Goal: Task Accomplishment & Management: Use online tool/utility

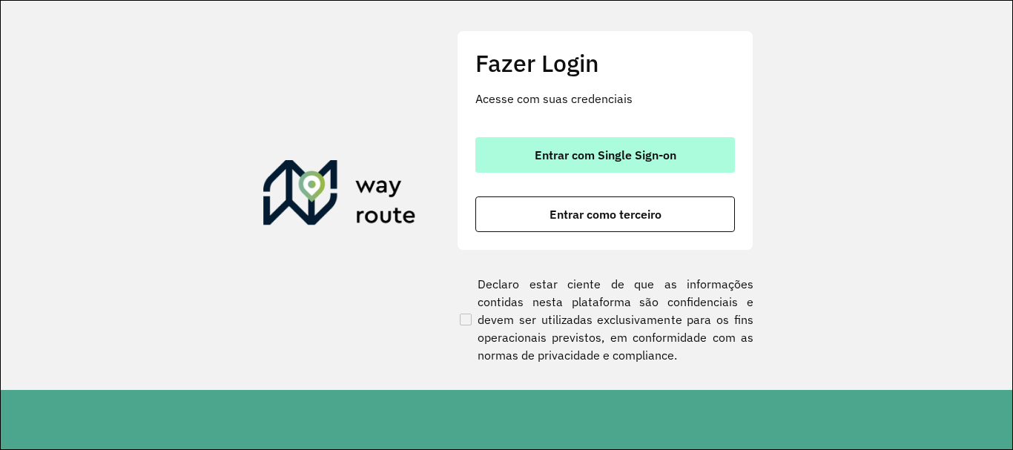
click at [637, 150] on span "Entrar com Single Sign-on" at bounding box center [606, 155] width 142 height 12
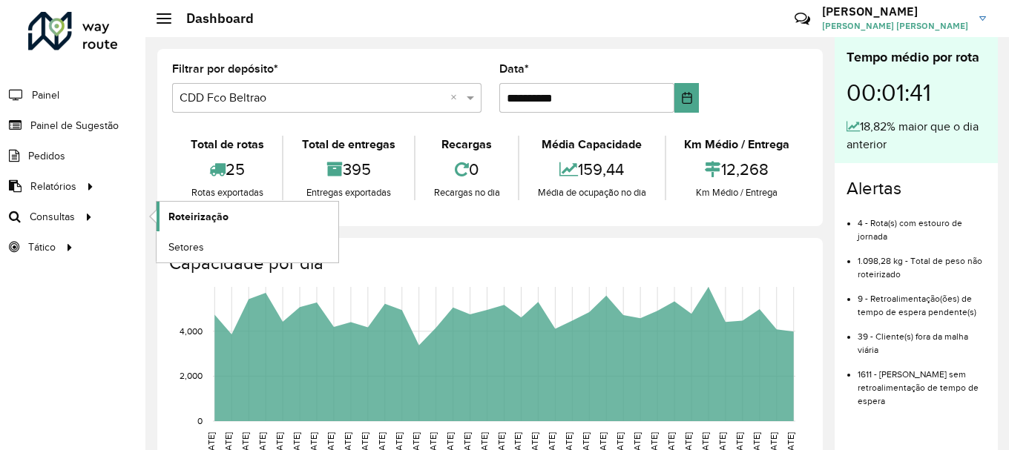
click at [194, 217] on span "Roteirização" at bounding box center [198, 217] width 60 height 16
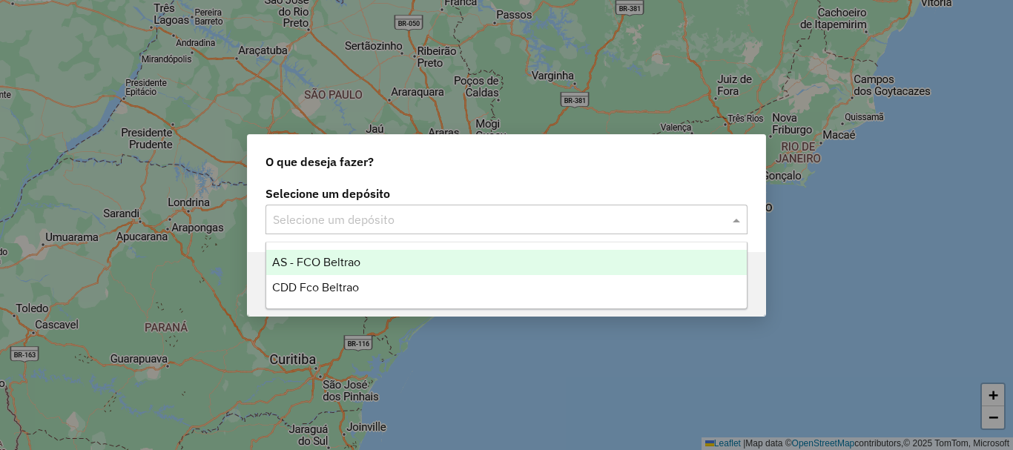
click at [347, 229] on div "Selecione um depósito" at bounding box center [507, 220] width 482 height 30
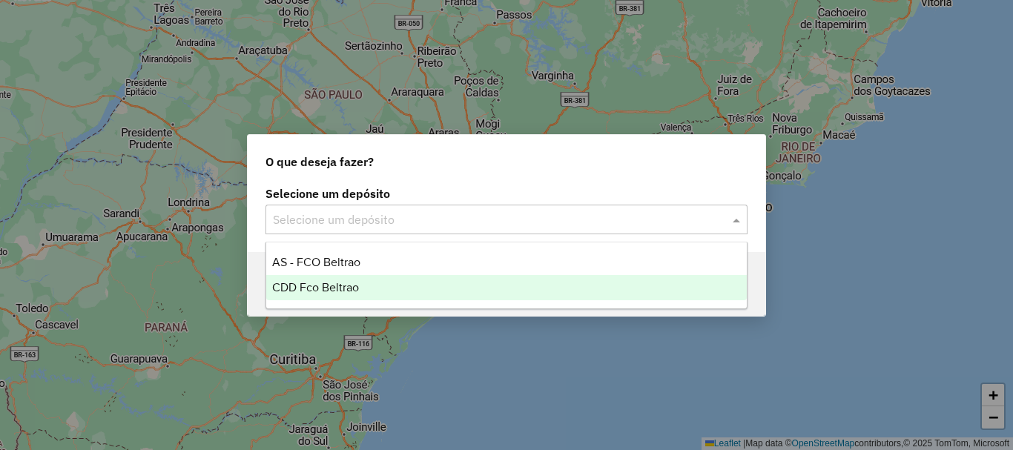
click at [338, 283] on span "CDD Fco Beltrao" at bounding box center [315, 287] width 87 height 13
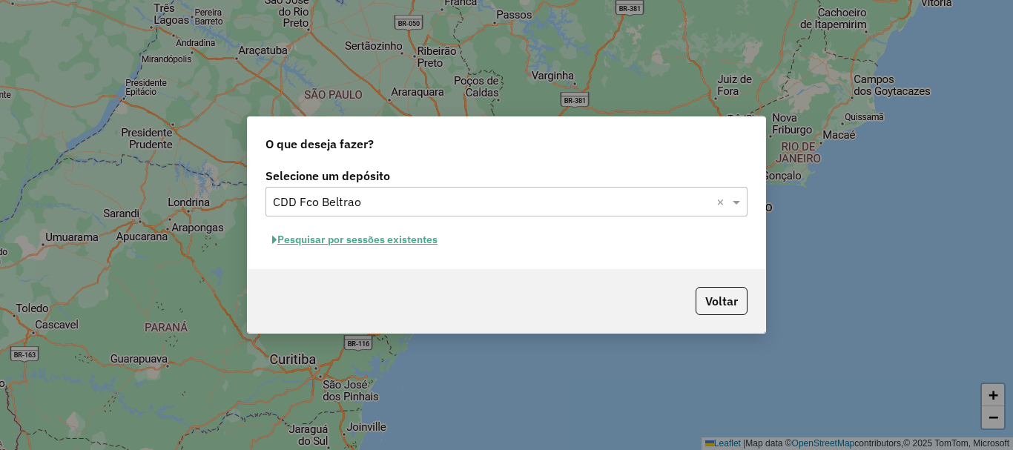
click at [423, 242] on button "Pesquisar por sessões existentes" at bounding box center [355, 239] width 179 height 23
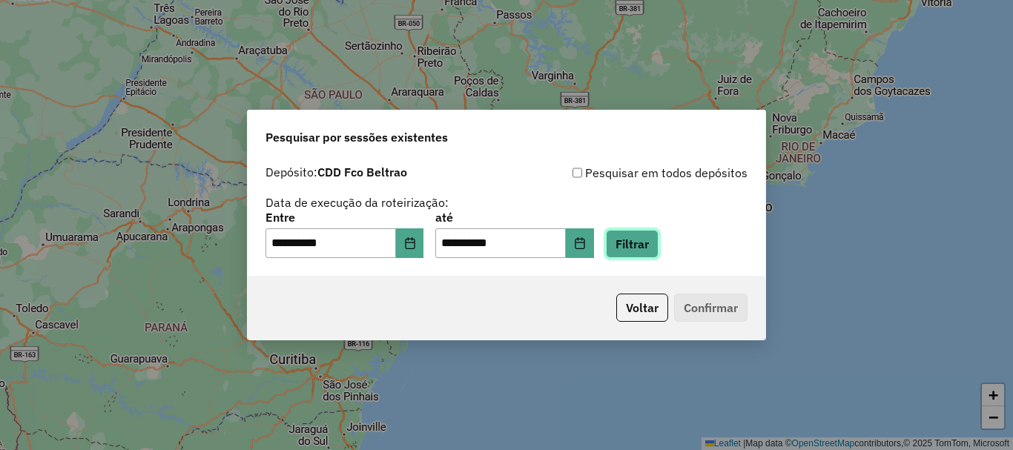
click at [651, 240] on button "Filtrar" at bounding box center [632, 244] width 53 height 28
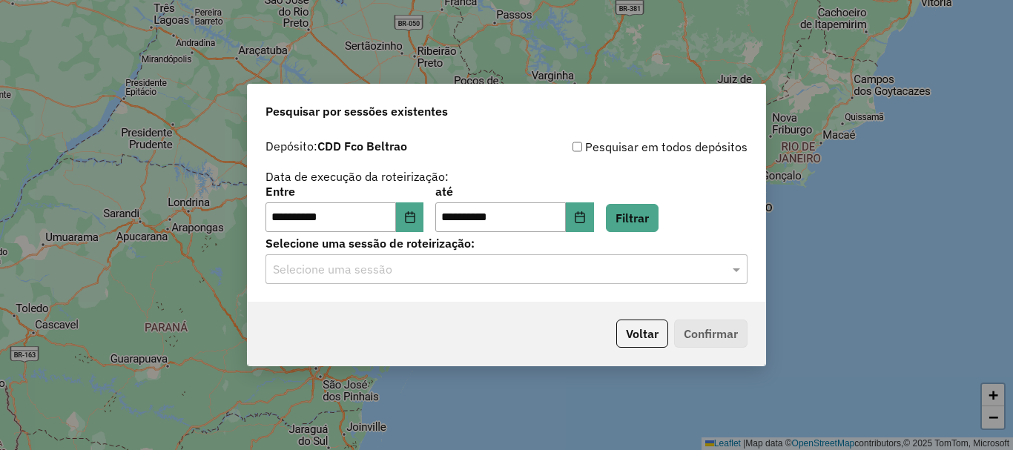
click at [470, 265] on input "text" at bounding box center [492, 270] width 438 height 18
click at [448, 269] on input "text" at bounding box center [492, 270] width 438 height 18
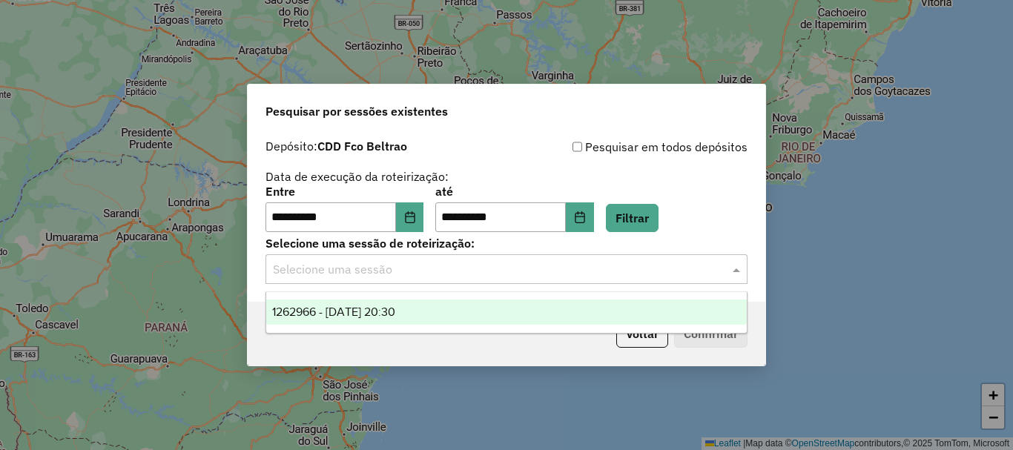
click at [386, 312] on span "1262966 - 10/09/2025 20:30" at bounding box center [333, 312] width 123 height 13
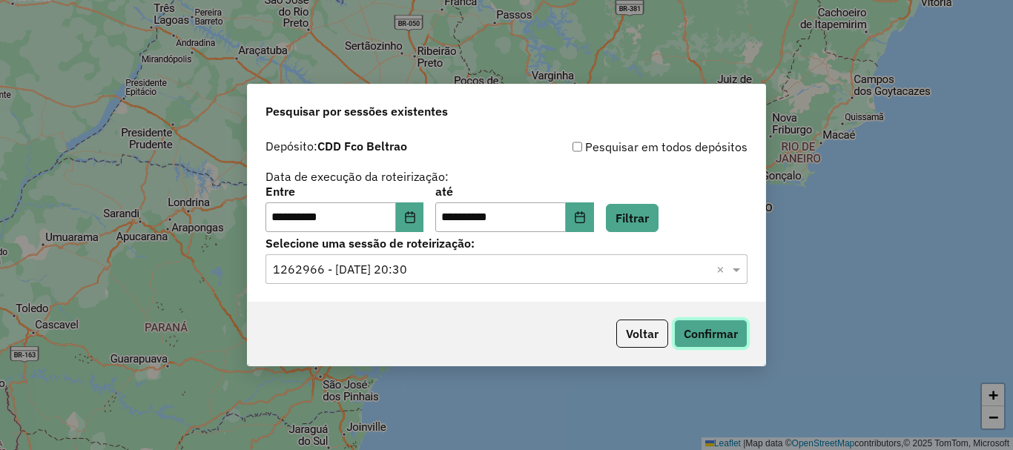
click at [723, 331] on button "Confirmar" at bounding box center [710, 334] width 73 height 28
click at [139, 166] on div "**********" at bounding box center [506, 225] width 1013 height 450
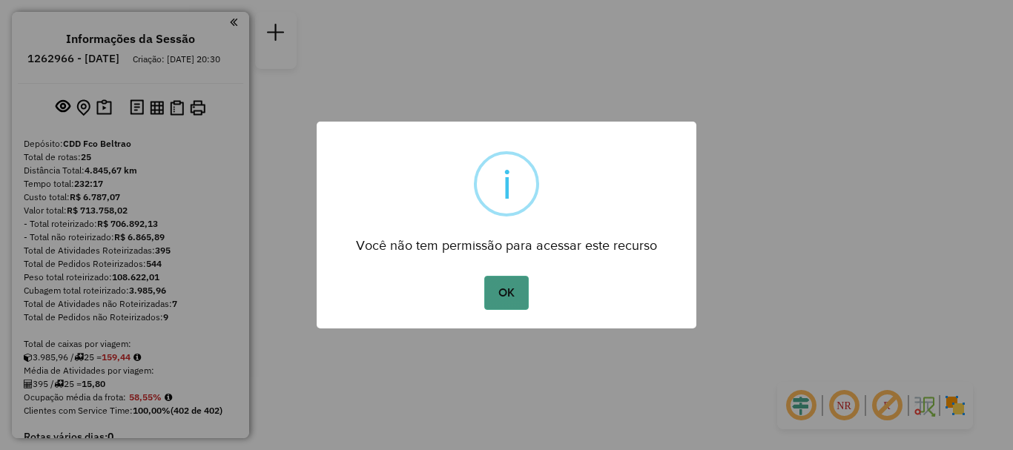
click at [487, 282] on div "OK No Cancel" at bounding box center [507, 293] width 380 height 42
click at [503, 295] on button "OK" at bounding box center [506, 293] width 44 height 34
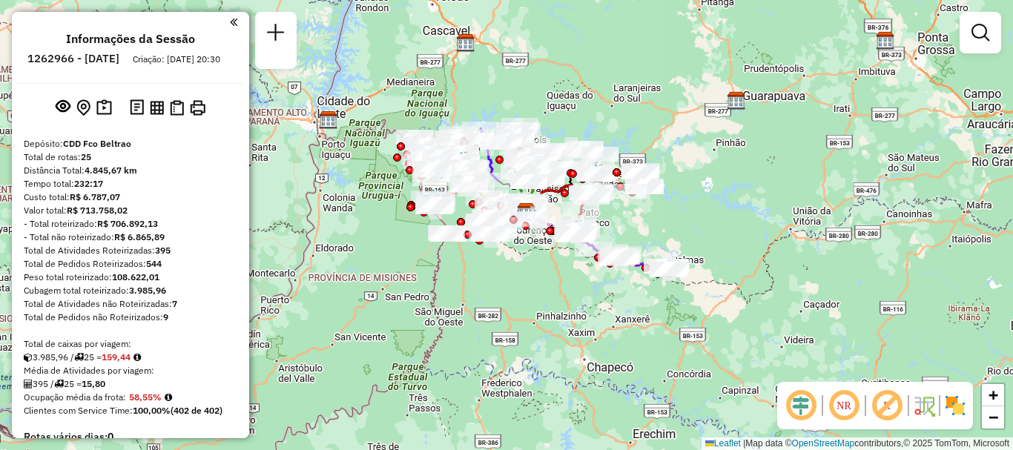
click at [651, 245] on div "Janela de atendimento Grade de atendimento Capacidade Transportadoras Veículos …" at bounding box center [506, 225] width 1013 height 450
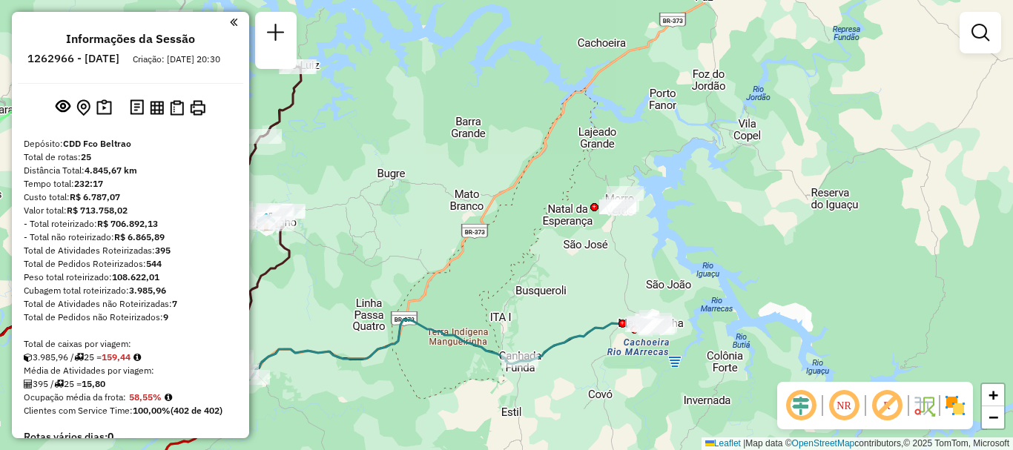
click at [670, 272] on div "Janela de atendimento Grade de atendimento Capacidade Transportadoras Veículos …" at bounding box center [506, 225] width 1013 height 450
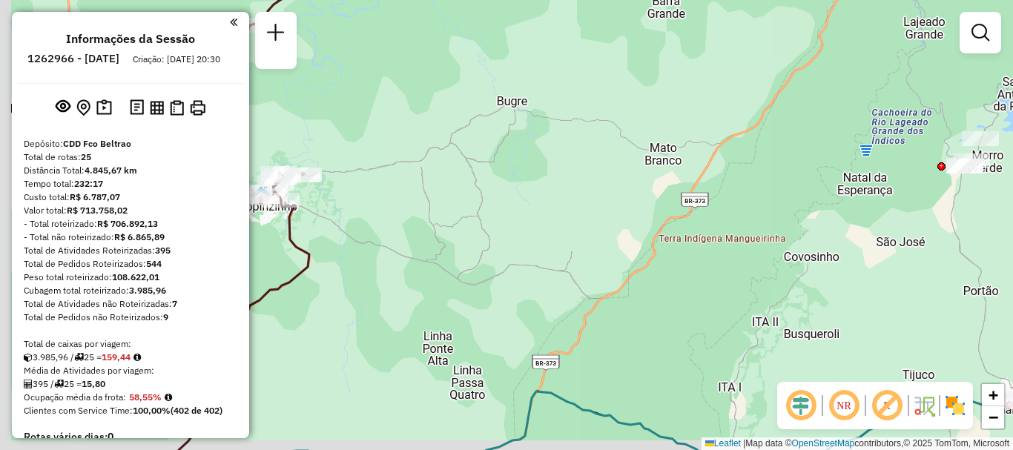
drag, startPoint x: 501, startPoint y: 230, endPoint x: 610, endPoint y: 200, distance: 113.2
click at [683, 210] on div "Janela de atendimento Grade de atendimento Capacidade Transportadoras Veículos …" at bounding box center [506, 225] width 1013 height 450
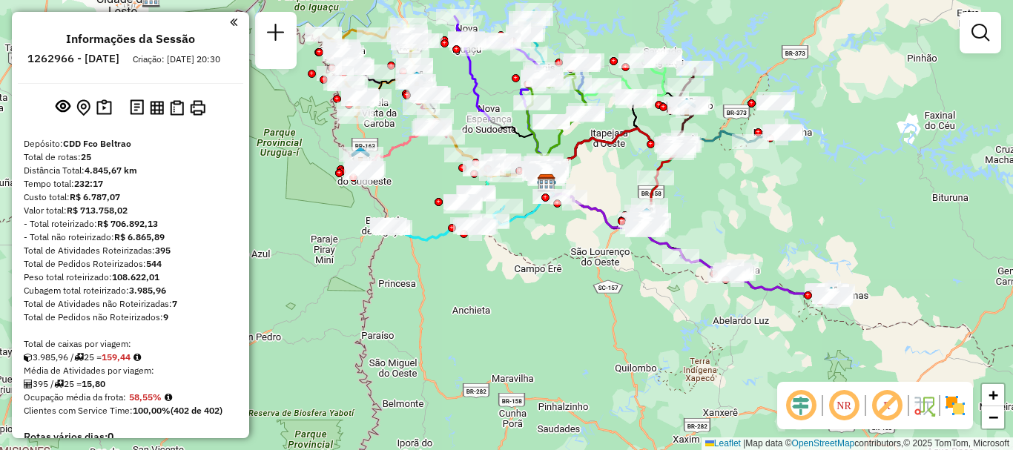
click at [454, 239] on div "Janela de atendimento Grade de atendimento Capacidade Transportadoras Veículos …" at bounding box center [506, 225] width 1013 height 450
